Goal: Information Seeking & Learning: Learn about a topic

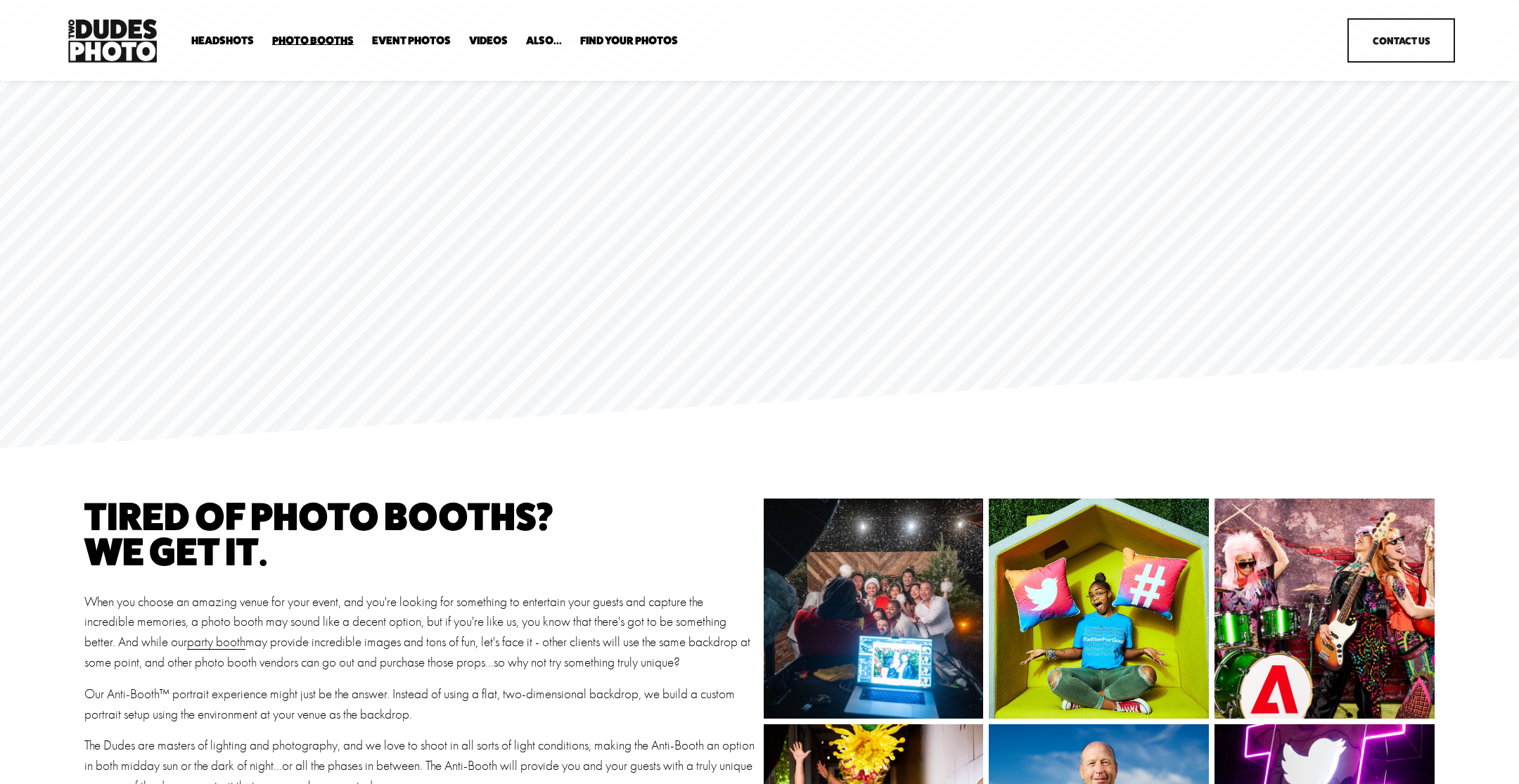
click at [0, 0] on span "Party Booth" at bounding box center [0, 0] width 0 height 0
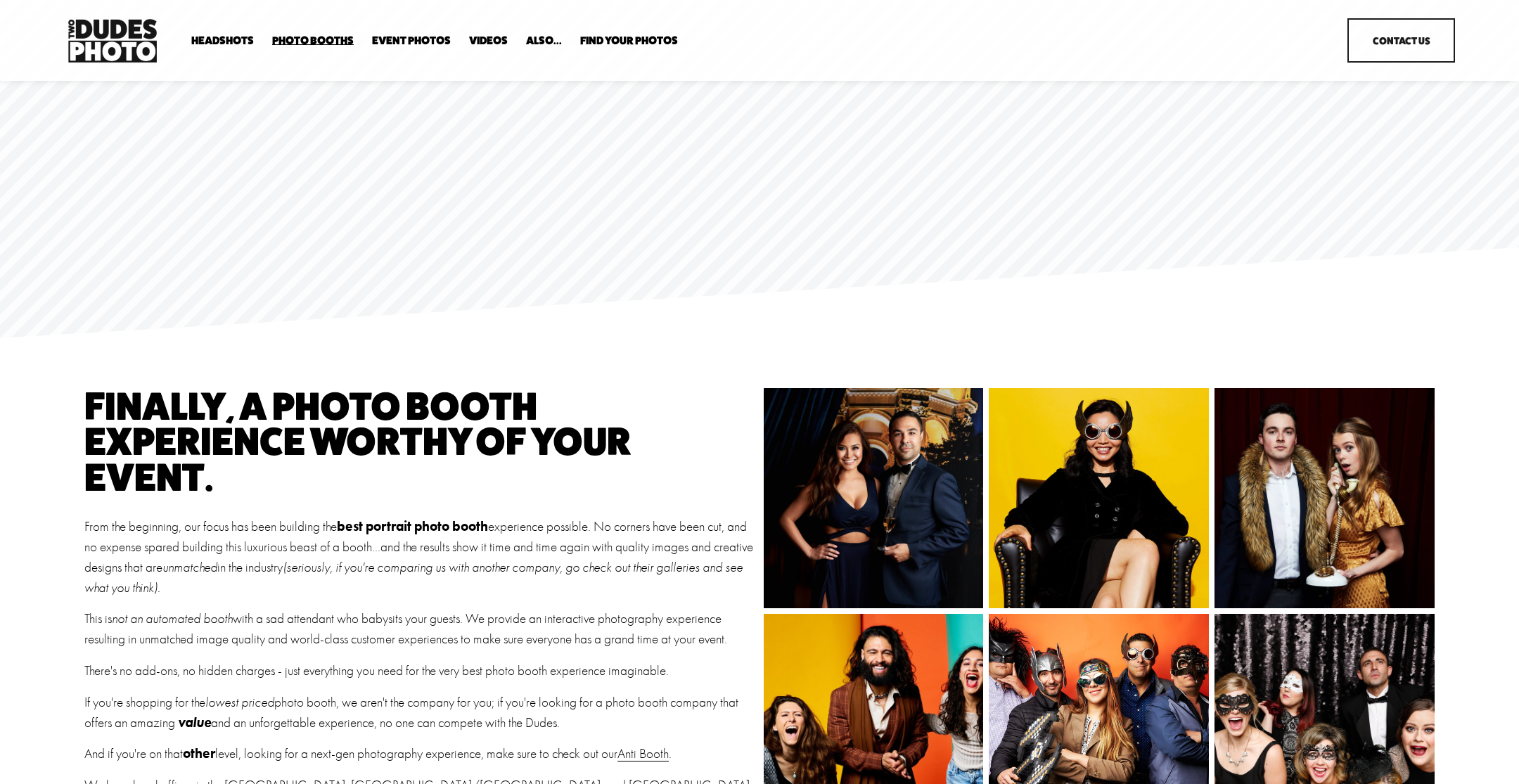
click at [0, 0] on span "Bespoke Booth" at bounding box center [0, 0] width 0 height 0
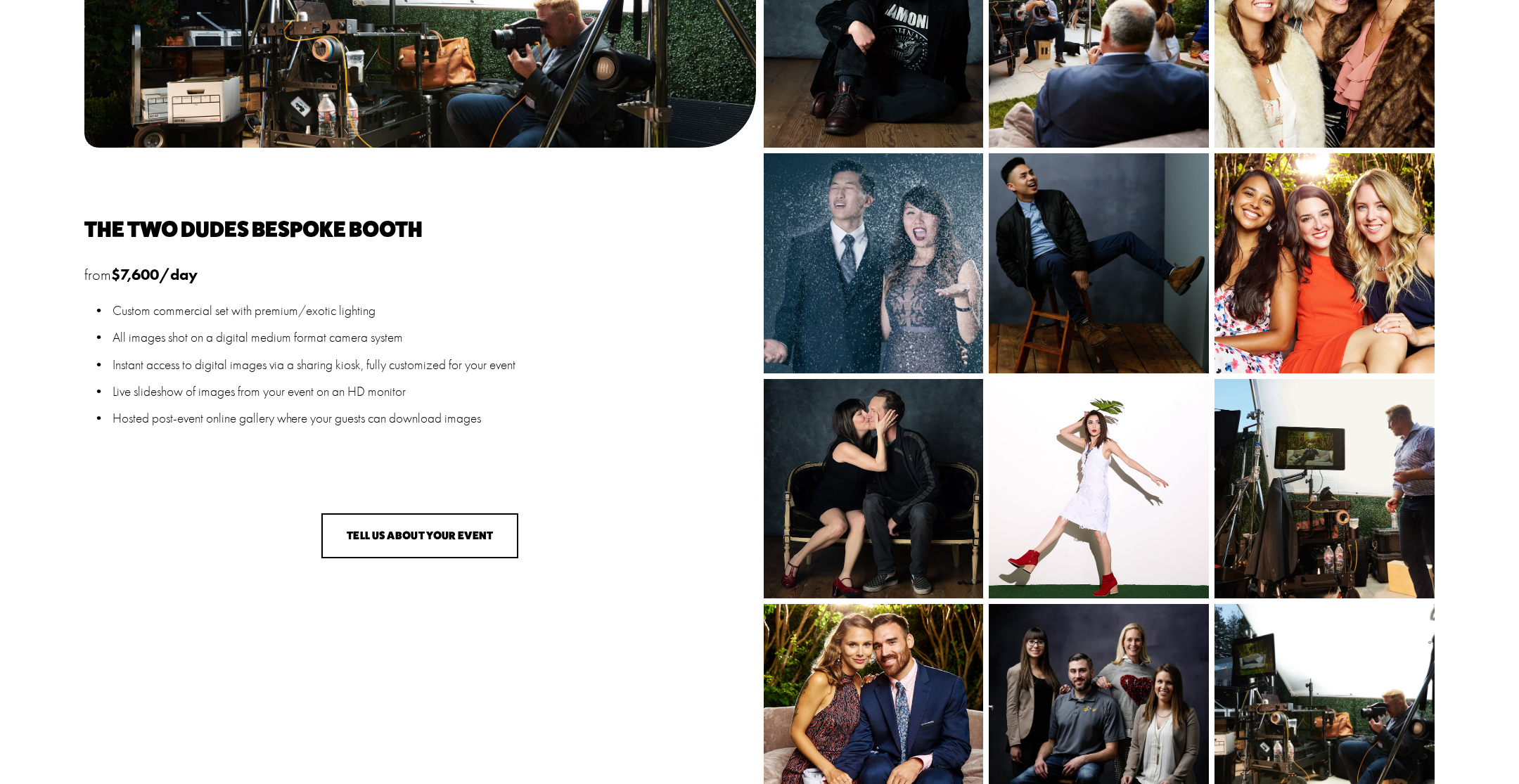
scroll to position [1715, 0]
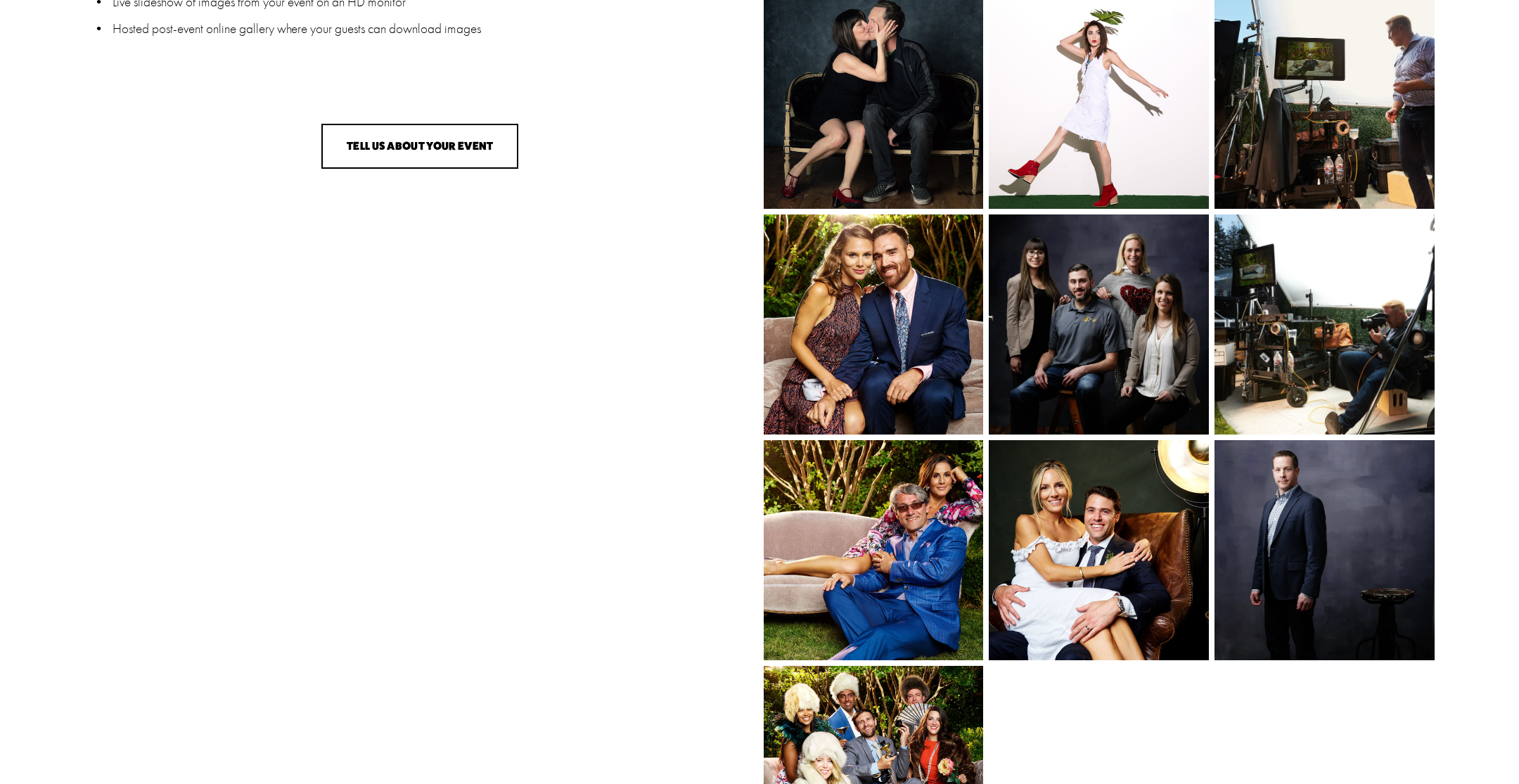
click at [1077, 567] on img at bounding box center [1136, 550] width 294 height 220
